Goal: Complete application form

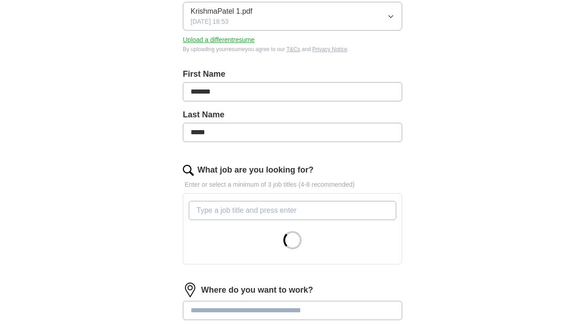
scroll to position [146, 0]
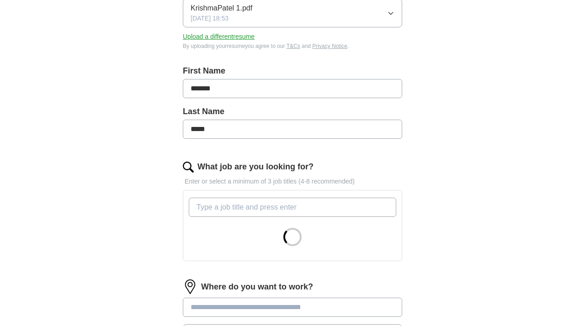
click at [284, 208] on input "What job are you looking for?" at bounding box center [293, 207] width 208 height 19
type input "QA"
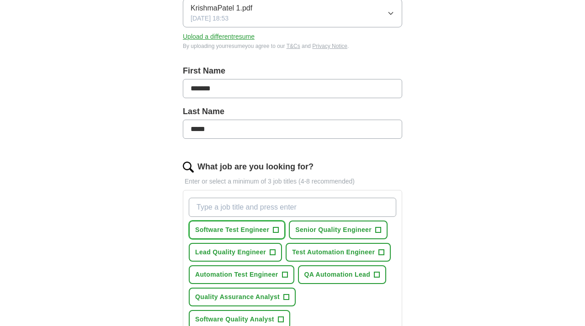
click at [250, 230] on span "Software Test Engineer" at bounding box center [232, 230] width 74 height 10
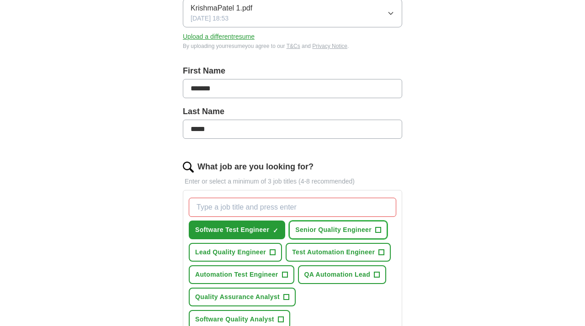
click at [347, 221] on button "Senior Quality Engineer +" at bounding box center [338, 230] width 99 height 19
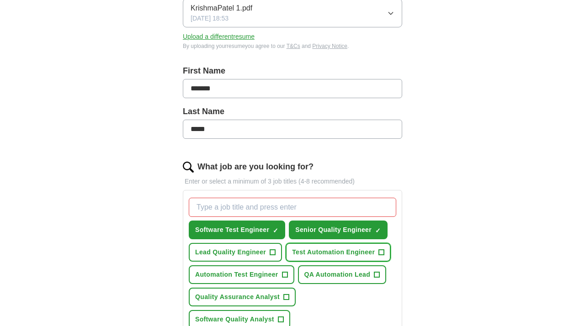
click at [348, 249] on span "Test Automation Engineer" at bounding box center [333, 253] width 83 height 10
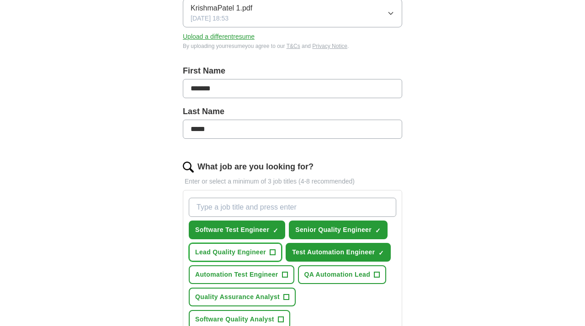
click at [257, 251] on span "Lead Quality Engineer" at bounding box center [230, 253] width 71 height 10
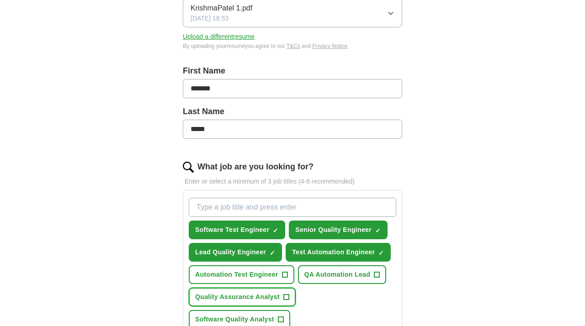
click at [252, 294] on span "Quality Assurance Analyst" at bounding box center [237, 298] width 85 height 10
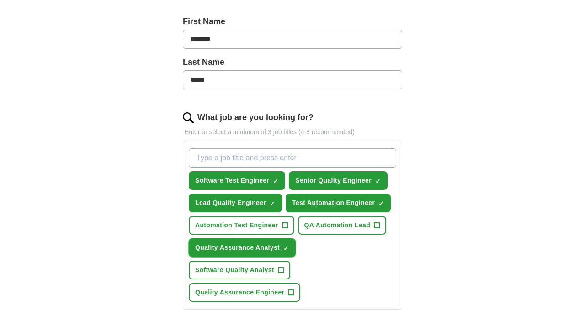
scroll to position [200, 0]
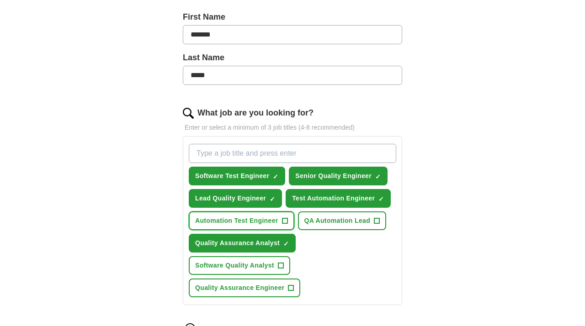
click at [275, 215] on button "Automation Test Engineer +" at bounding box center [242, 221] width 106 height 19
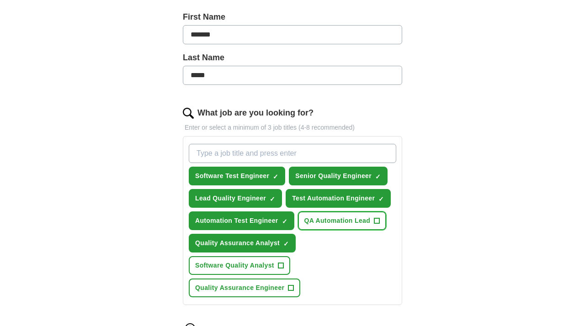
click at [344, 225] on span "QA Automation Lead" at bounding box center [338, 221] width 66 height 10
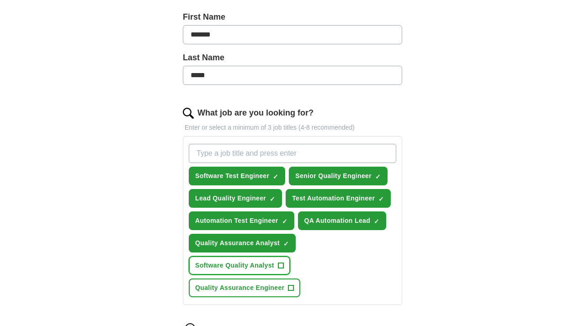
click at [242, 268] on span "Software Quality Analyst" at bounding box center [234, 266] width 79 height 10
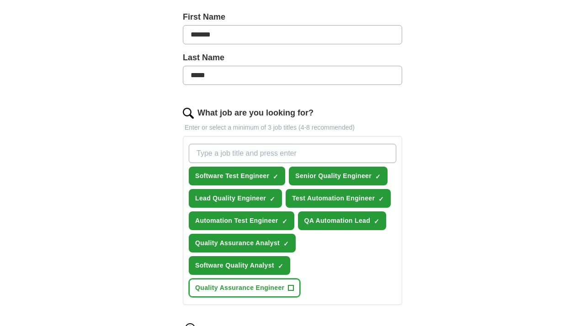
click at [244, 285] on span "Quality Assurance Engineer" at bounding box center [239, 289] width 89 height 10
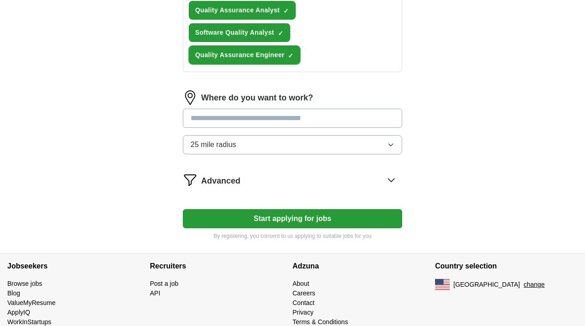
scroll to position [435, 0]
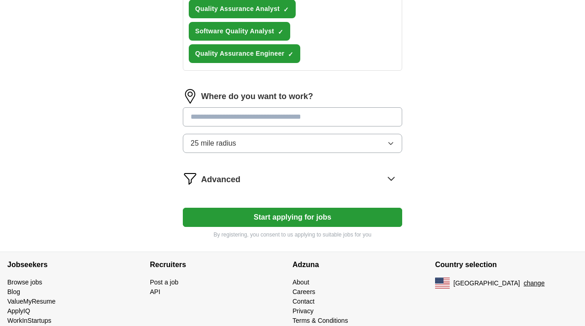
click at [262, 219] on button "Start applying for jobs" at bounding box center [292, 217] width 219 height 19
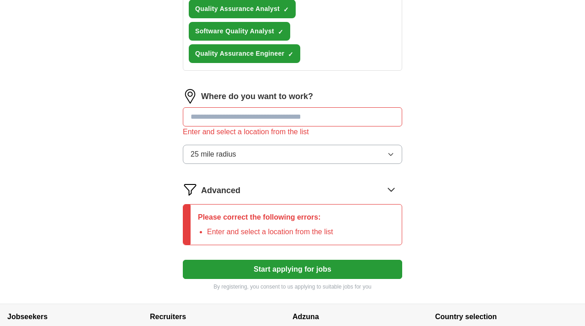
click at [252, 123] on input "text" at bounding box center [292, 116] width 219 height 19
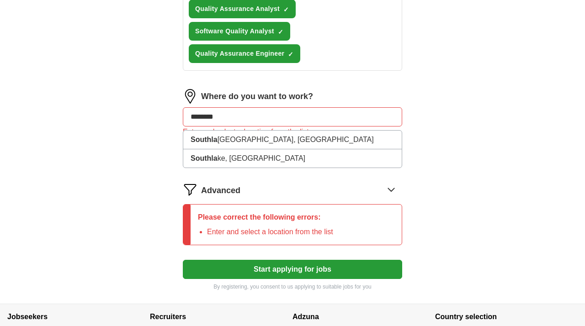
type input "*********"
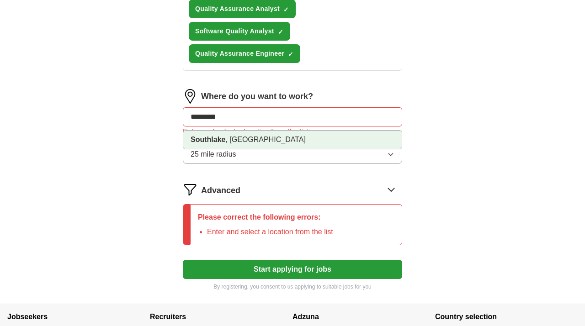
click at [252, 135] on li "[GEOGRAPHIC_DATA] , [GEOGRAPHIC_DATA]" at bounding box center [292, 140] width 219 height 18
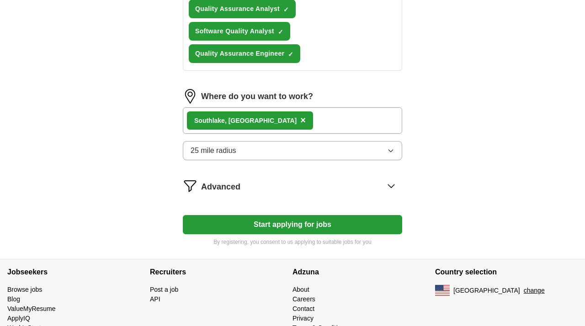
click at [262, 220] on button "Start applying for jobs" at bounding box center [292, 224] width 219 height 19
select select "**"
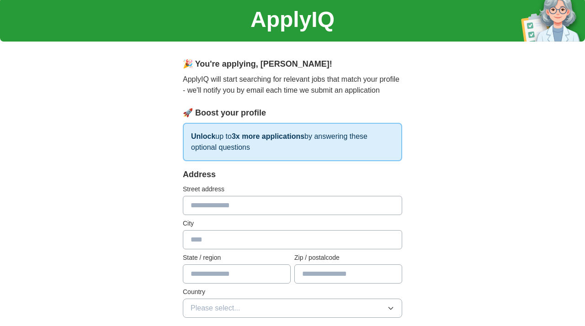
scroll to position [37, 0]
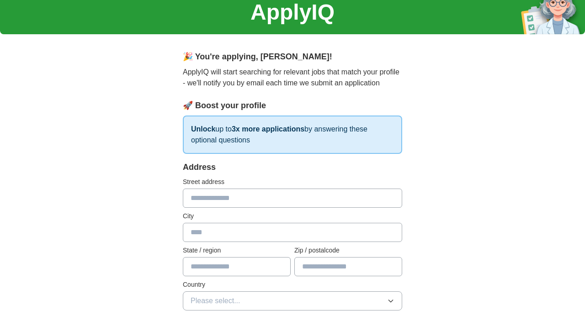
click at [230, 198] on input "text" at bounding box center [292, 198] width 219 height 19
type input "**********"
type input "*********"
type input "**"
type input "*****"
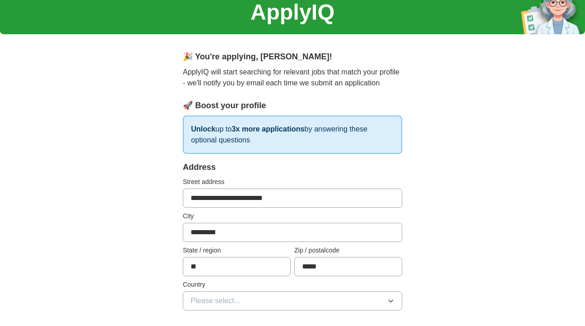
type input "**********"
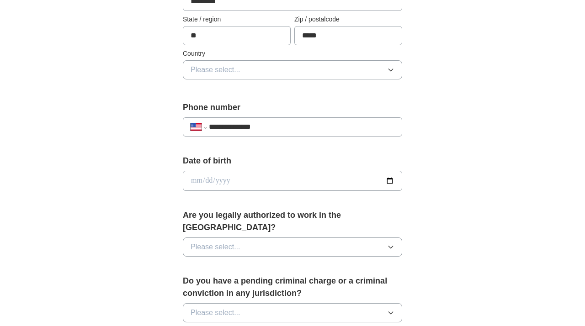
scroll to position [271, 0]
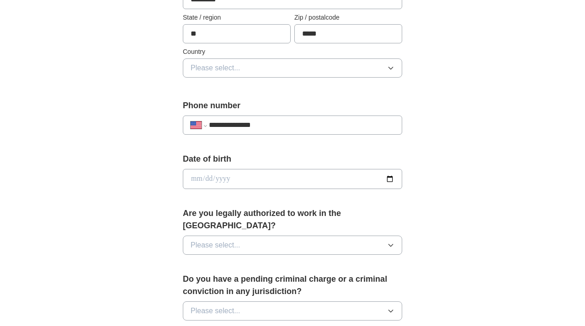
click at [248, 174] on input "date" at bounding box center [292, 179] width 219 height 20
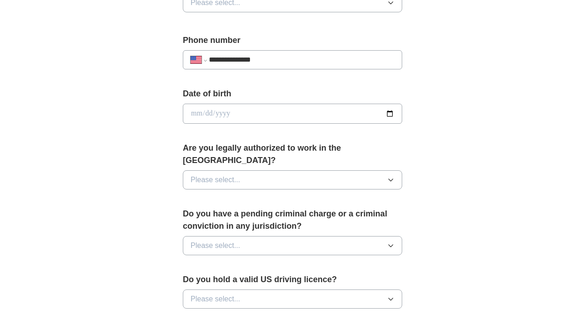
scroll to position [338, 0]
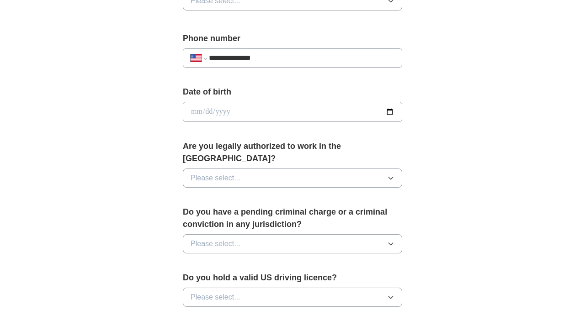
click at [324, 169] on button "Please select..." at bounding box center [292, 178] width 219 height 19
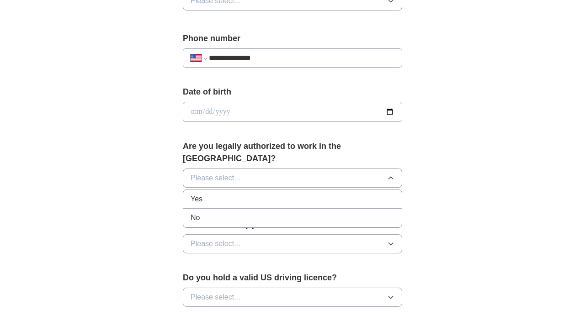
click at [279, 194] on div "Yes" at bounding box center [293, 199] width 204 height 11
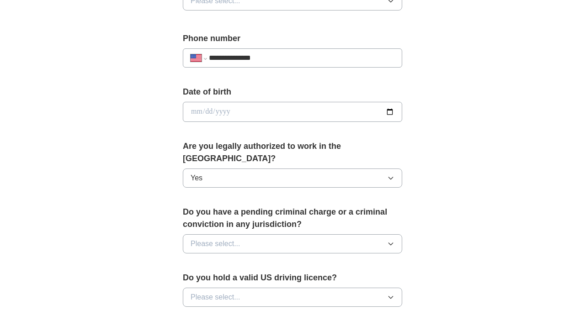
click at [273, 235] on button "Please select..." at bounding box center [292, 244] width 219 height 19
click at [248, 278] on div "No" at bounding box center [293, 283] width 204 height 11
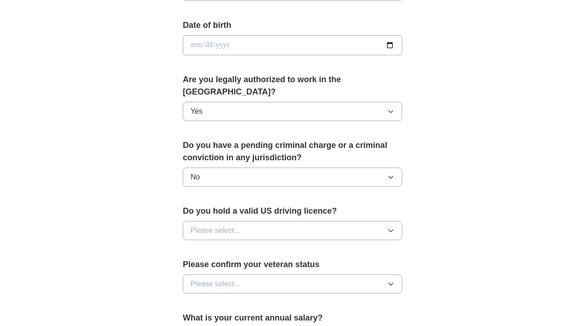
scroll to position [408, 0]
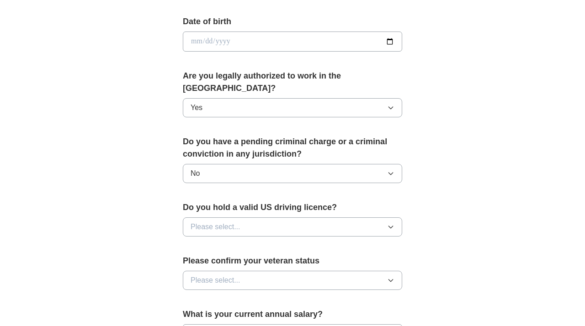
click at [257, 229] on div "Do you hold a valid US driving licence? Please select..." at bounding box center [292, 223] width 219 height 43
click at [257, 226] on div "Do you hold a valid US driving licence? Please select..." at bounding box center [292, 223] width 219 height 43
click at [253, 218] on button "Please select..." at bounding box center [292, 227] width 219 height 19
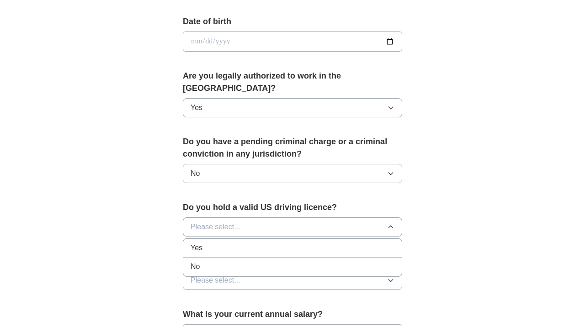
click at [234, 243] on div "Yes" at bounding box center [293, 248] width 204 height 11
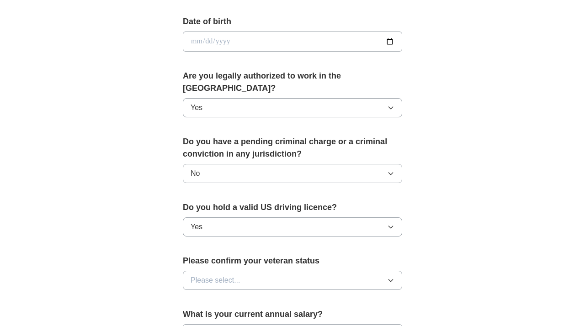
click at [249, 271] on button "Please select..." at bounding box center [292, 280] width 219 height 19
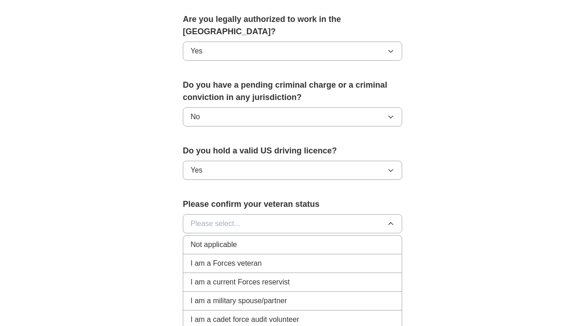
scroll to position [488, 0]
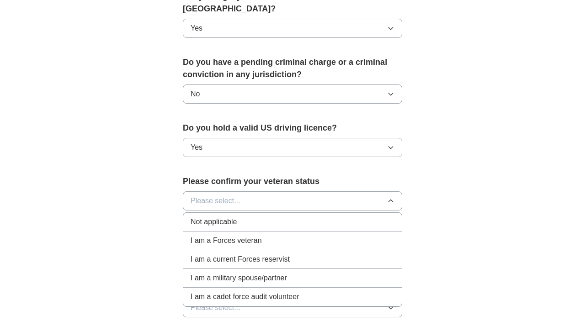
click at [248, 217] on div "Not applicable" at bounding box center [293, 222] width 204 height 11
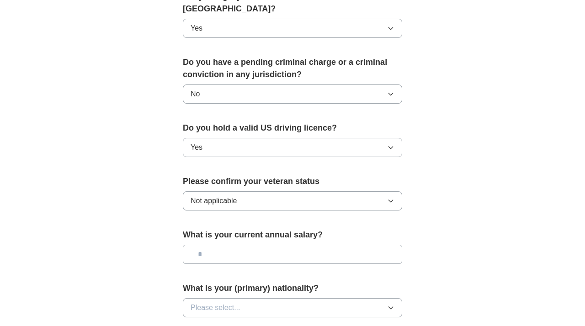
scroll to position [529, 0]
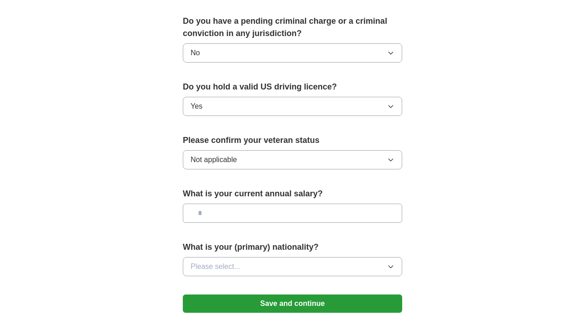
click at [270, 204] on input "text" at bounding box center [292, 213] width 219 height 19
type input "********"
click at [269, 257] on button "Please select..." at bounding box center [292, 266] width 219 height 19
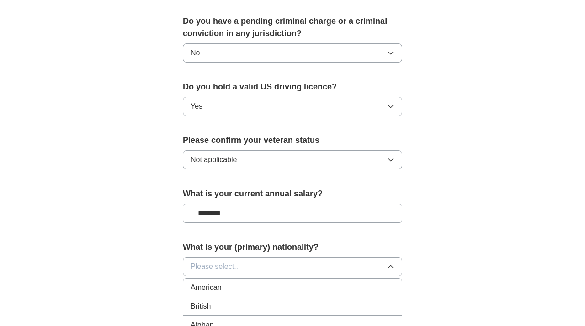
click at [267, 283] on div "American" at bounding box center [293, 288] width 204 height 11
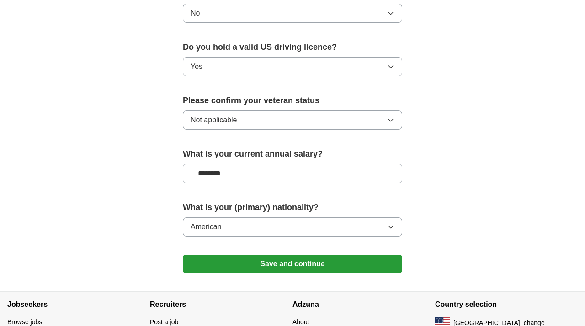
scroll to position [582, 0]
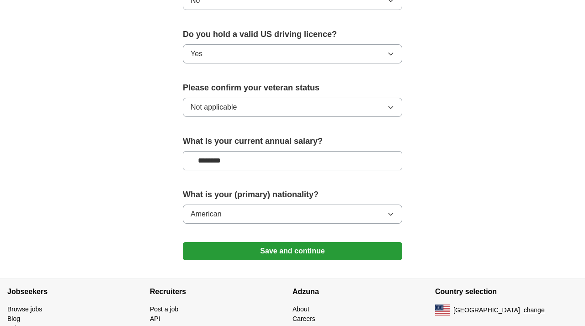
click at [274, 244] on button "Save and continue" at bounding box center [292, 251] width 219 height 18
